Goal: Navigation & Orientation: Find specific page/section

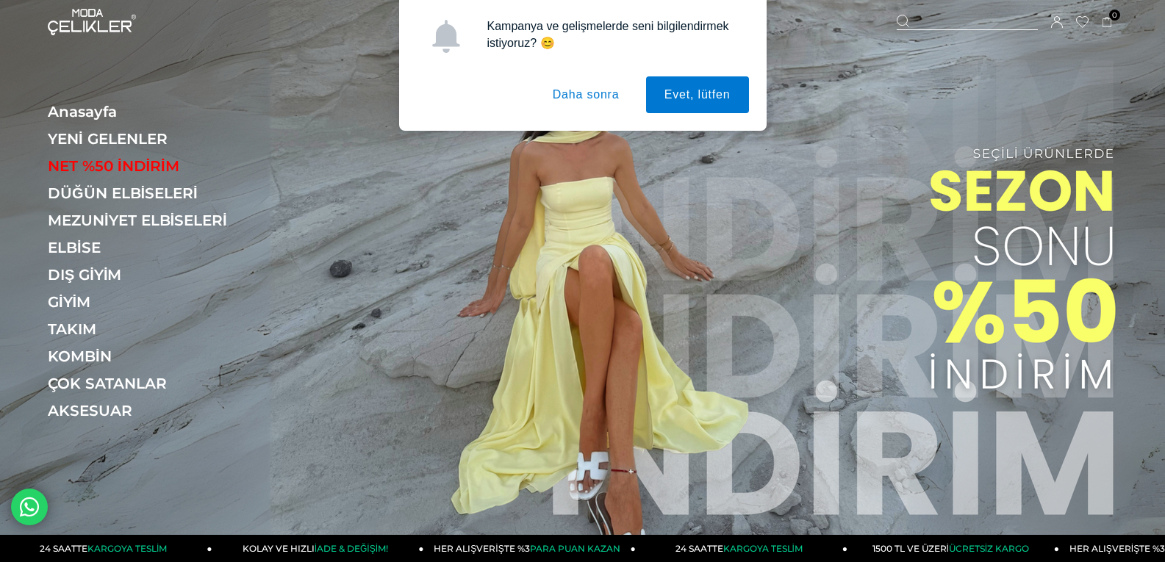
click at [573, 101] on button "Daha sonra" at bounding box center [586, 94] width 104 height 37
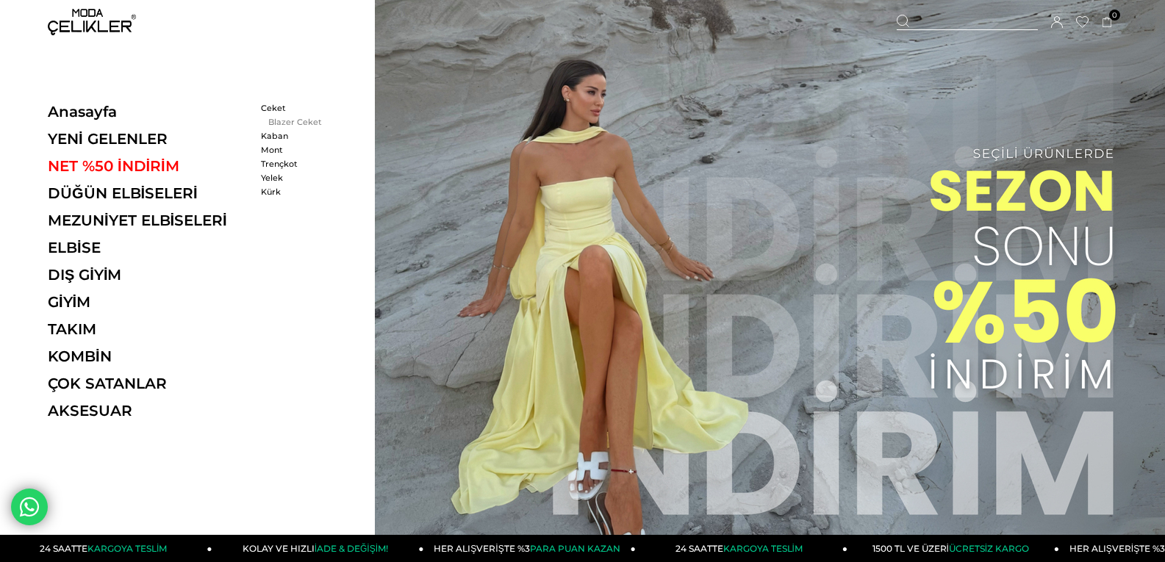
click at [287, 123] on link "Blazer Ceket" at bounding box center [303, 122] width 85 height 10
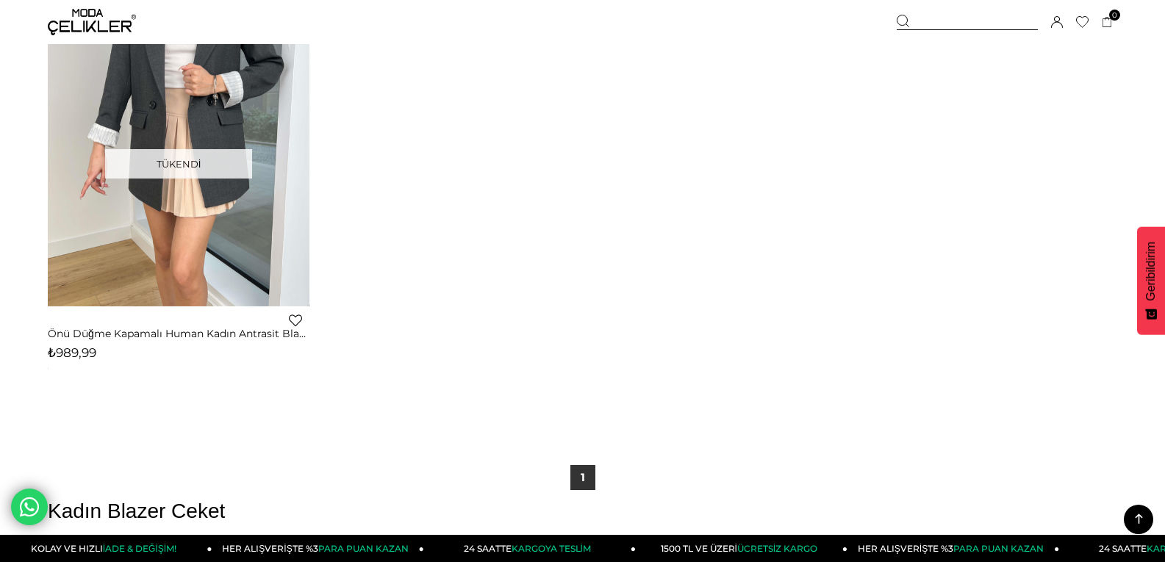
scroll to position [3160, 0]
